Goal: Navigation & Orientation: Find specific page/section

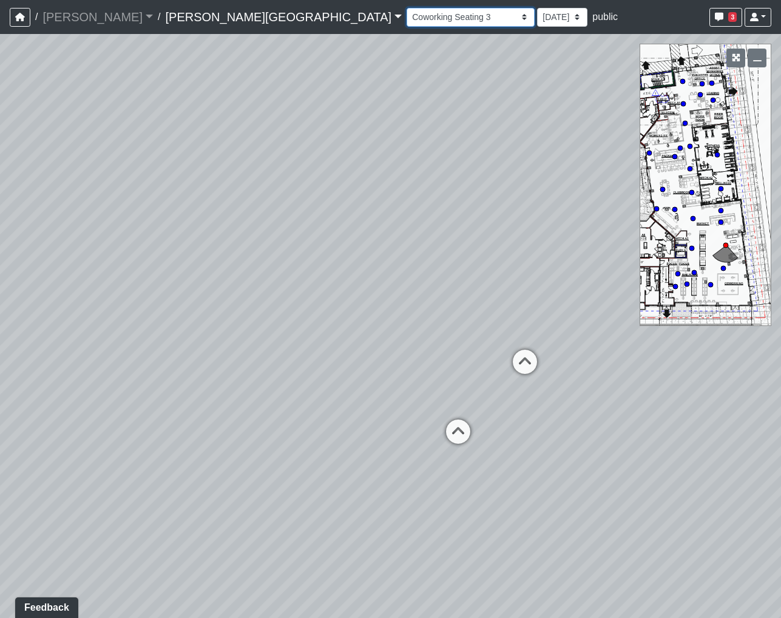
click at [407, 18] on select "Hallway Hospitality Bar Package Room Package Room Entry Pool Courtyard Entry 1 …" at bounding box center [471, 17] width 128 height 19
click at [407, 8] on select "Hallway Hospitality Bar Package Room Package Room Entry Pool Courtyard Entry 1 …" at bounding box center [471, 17] width 128 height 19
select select "5infG2AQ5UAjwXHQ4K2zxM"
drag, startPoint x: 311, startPoint y: 429, endPoint x: 611, endPoint y: 327, distance: 317.3
click at [622, 328] on div "Loading... Coffee Bar Loading... [GEOGRAPHIC_DATA] Loading... Leasing Entry 1 L…" at bounding box center [390, 326] width 781 height 584
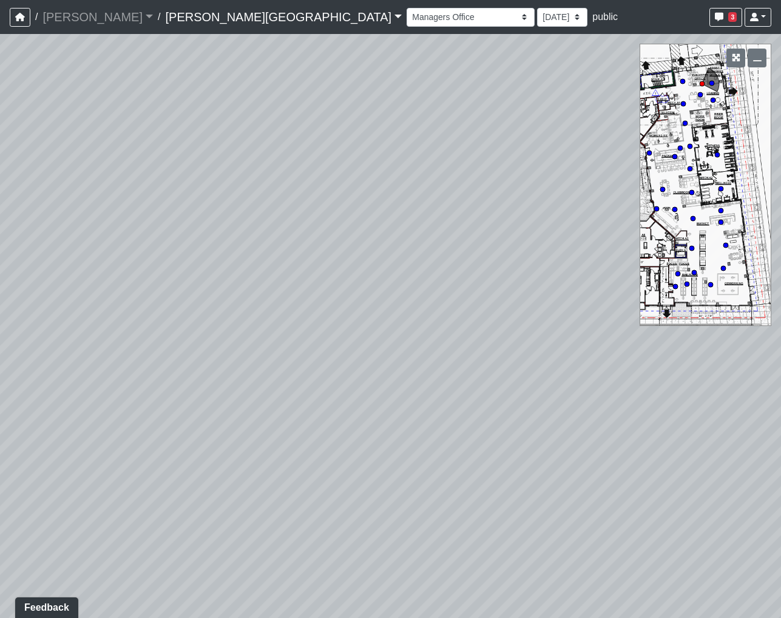
drag, startPoint x: 184, startPoint y: 349, endPoint x: 665, endPoint y: 360, distance: 480.9
click at [677, 361] on div "Loading... Coffee Bar Loading... [GEOGRAPHIC_DATA] Loading... Leasing Entry 1 L…" at bounding box center [390, 326] width 781 height 584
drag, startPoint x: 181, startPoint y: 349, endPoint x: 599, endPoint y: 342, distance: 418.3
click at [745, 357] on div "Loading... Coffee Bar Loading... [GEOGRAPHIC_DATA] Loading... Leasing Entry 1 L…" at bounding box center [390, 326] width 781 height 584
drag, startPoint x: 241, startPoint y: 347, endPoint x: 262, endPoint y: 195, distance: 152.6
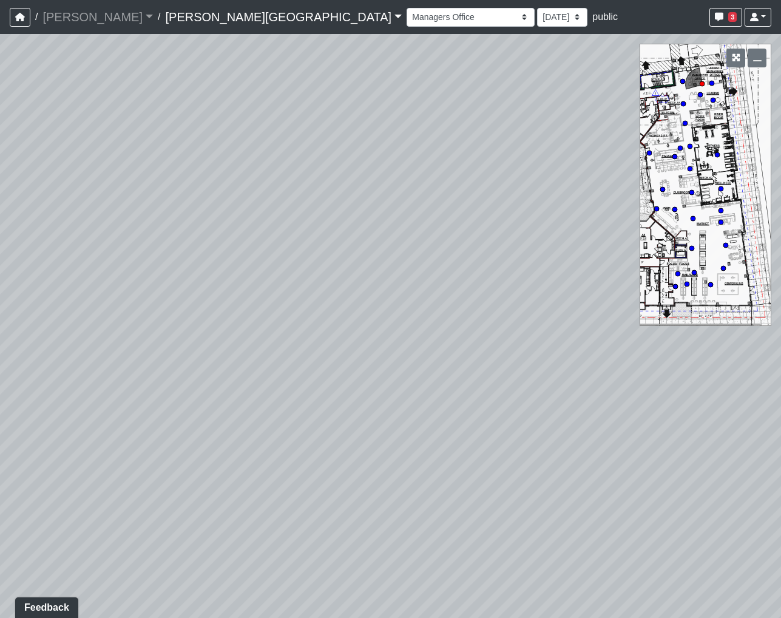
click at [262, 195] on div "Loading... Coffee Bar Loading... [GEOGRAPHIC_DATA] Loading... Leasing Entry 1 L…" at bounding box center [390, 326] width 781 height 584
drag, startPoint x: 572, startPoint y: 339, endPoint x: 480, endPoint y: 370, distance: 97.9
click at [578, 305] on div "Loading... Coffee Bar Loading... [GEOGRAPHIC_DATA] Loading... Leasing Entry 1 L…" at bounding box center [390, 326] width 781 height 584
drag, startPoint x: 375, startPoint y: 393, endPoint x: 488, endPoint y: 529, distance: 176.3
click at [494, 528] on div "Loading... Coffee Bar Loading... [GEOGRAPHIC_DATA] Loading... Leasing Entry 1 L…" at bounding box center [390, 326] width 781 height 584
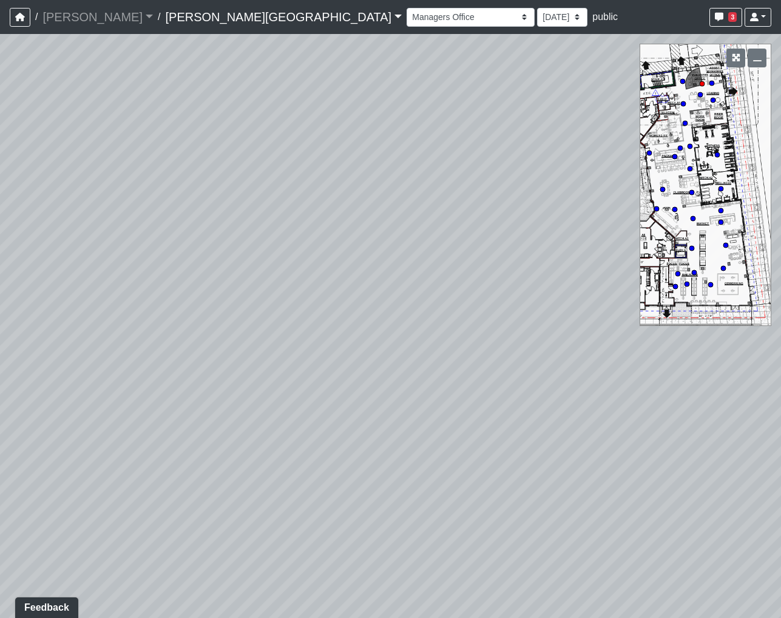
drag, startPoint x: 465, startPoint y: 489, endPoint x: 351, endPoint y: 382, distance: 155.5
click at [351, 382] on div "Loading... Coffee Bar Loading... [GEOGRAPHIC_DATA] Loading... Leasing Entry 1 L…" at bounding box center [390, 326] width 781 height 584
